Goal: Find specific page/section

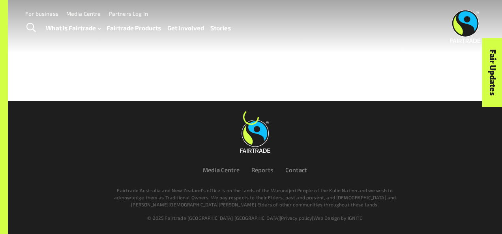
click at [296, 46] on div "Menu For business Media Centre Partners Log In What is Fairtrade How Fairtrade …" at bounding box center [251, 26] width 502 height 53
click at [213, 60] on div at bounding box center [251, 50] width 502 height 101
